Goal: Task Accomplishment & Management: Manage account settings

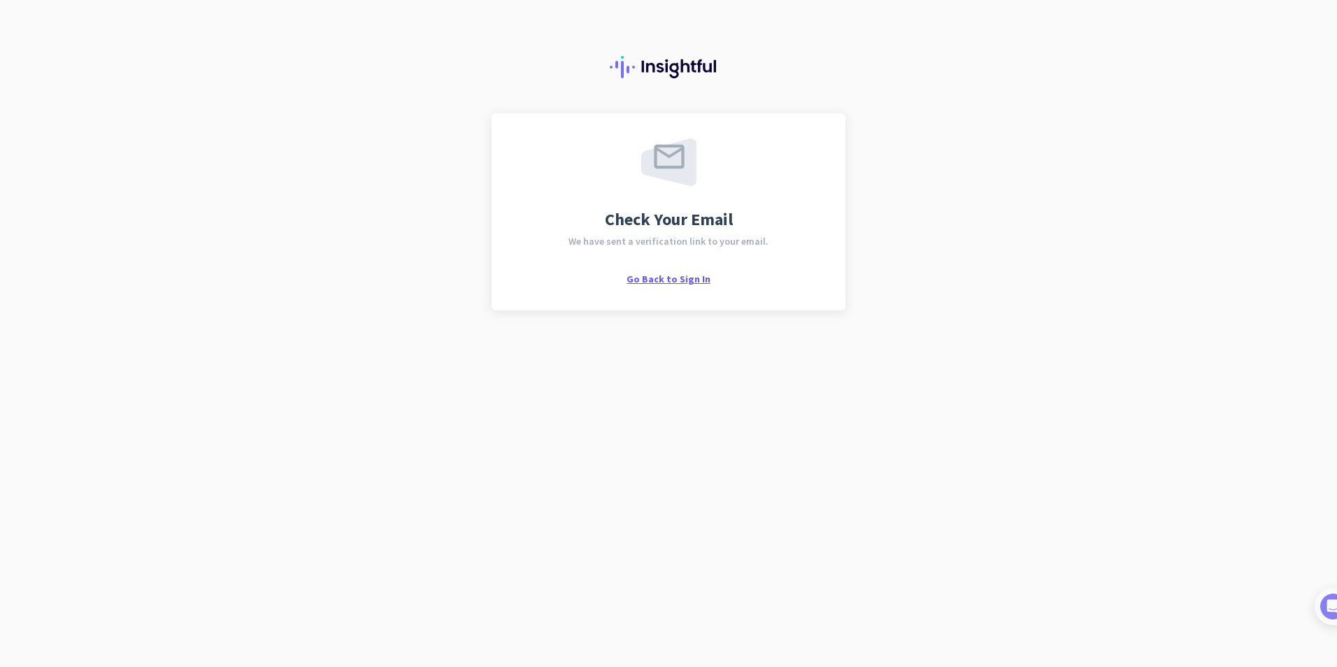
click at [674, 281] on span "Go Back to Sign In" at bounding box center [669, 279] width 84 height 13
click at [669, 273] on span "Go Back to Sign In" at bounding box center [669, 279] width 84 height 13
